Goal: Find specific page/section: Find specific page/section

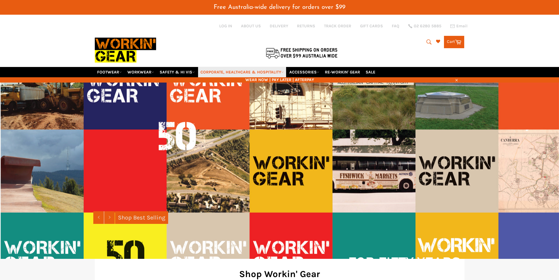
click at [224, 69] on link "CORPORATE, HEALTHCARE & HOSPITALITY" at bounding box center [242, 72] width 88 height 10
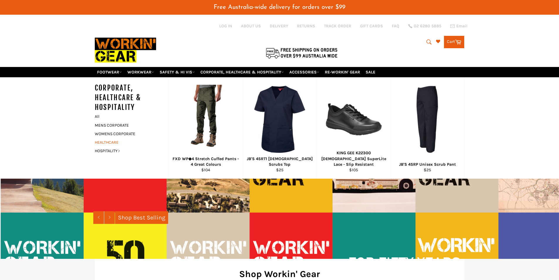
click at [107, 142] on link "HEALTHCARE" at bounding box center [127, 142] width 71 height 9
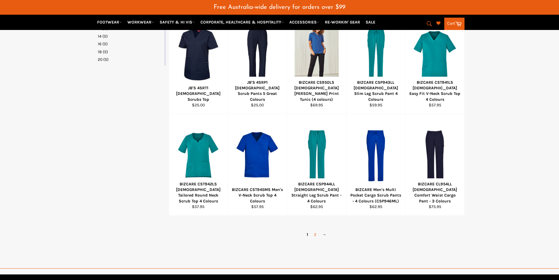
click at [317, 235] on link "2" at bounding box center [315, 234] width 8 height 9
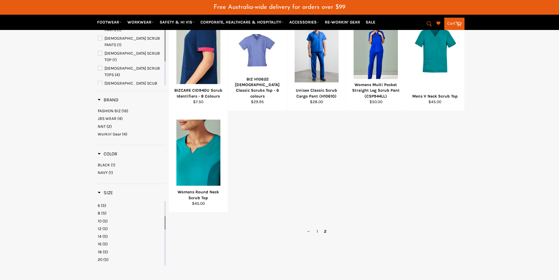
scroll to position [117, 0]
